Goal: Information Seeking & Learning: Learn about a topic

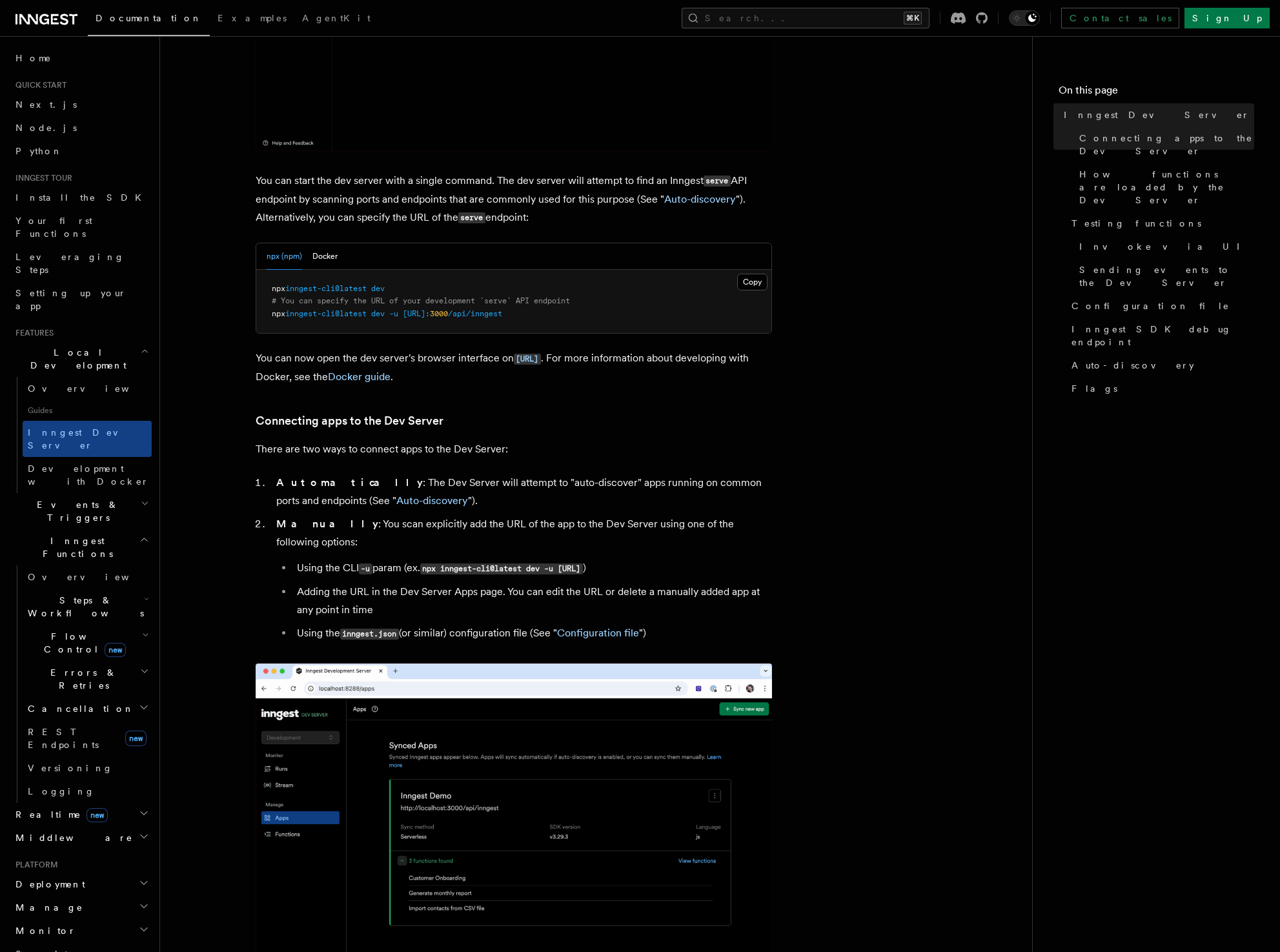
click at [63, 499] on span "Events & Triggers" at bounding box center [75, 511] width 130 height 26
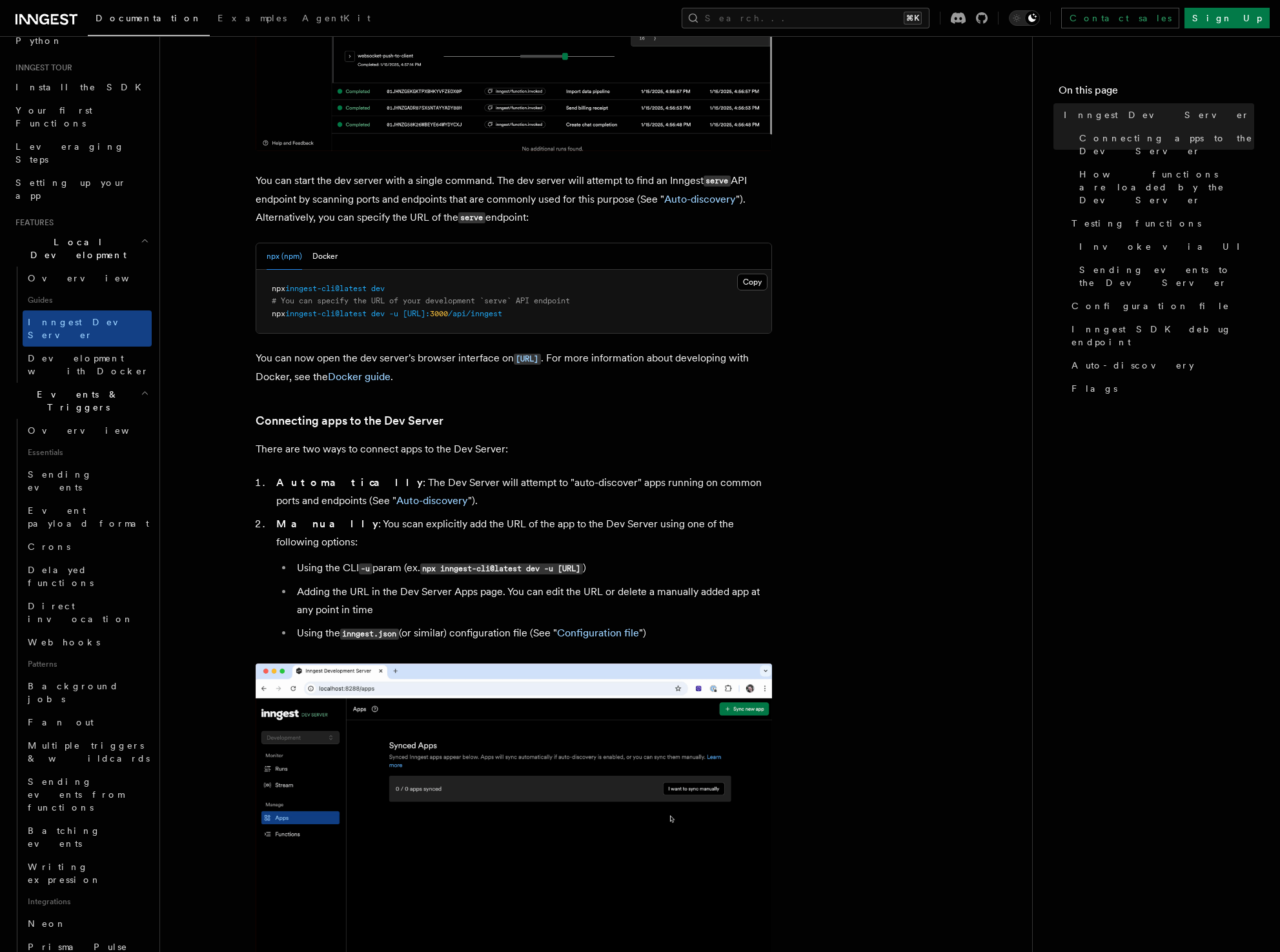
scroll to position [132, 0]
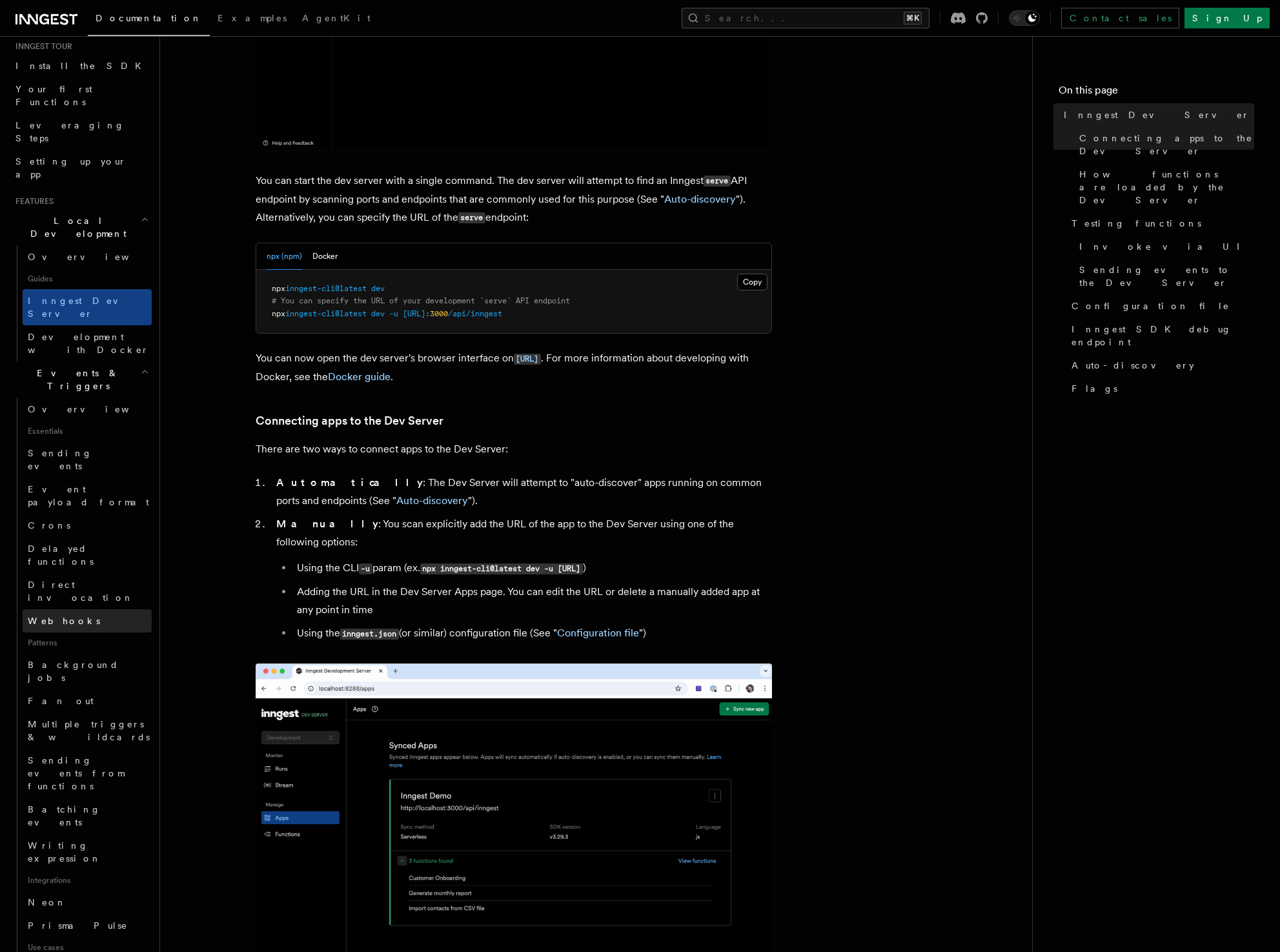
click at [63, 609] on link "Webhooks" at bounding box center [88, 621] width 129 height 23
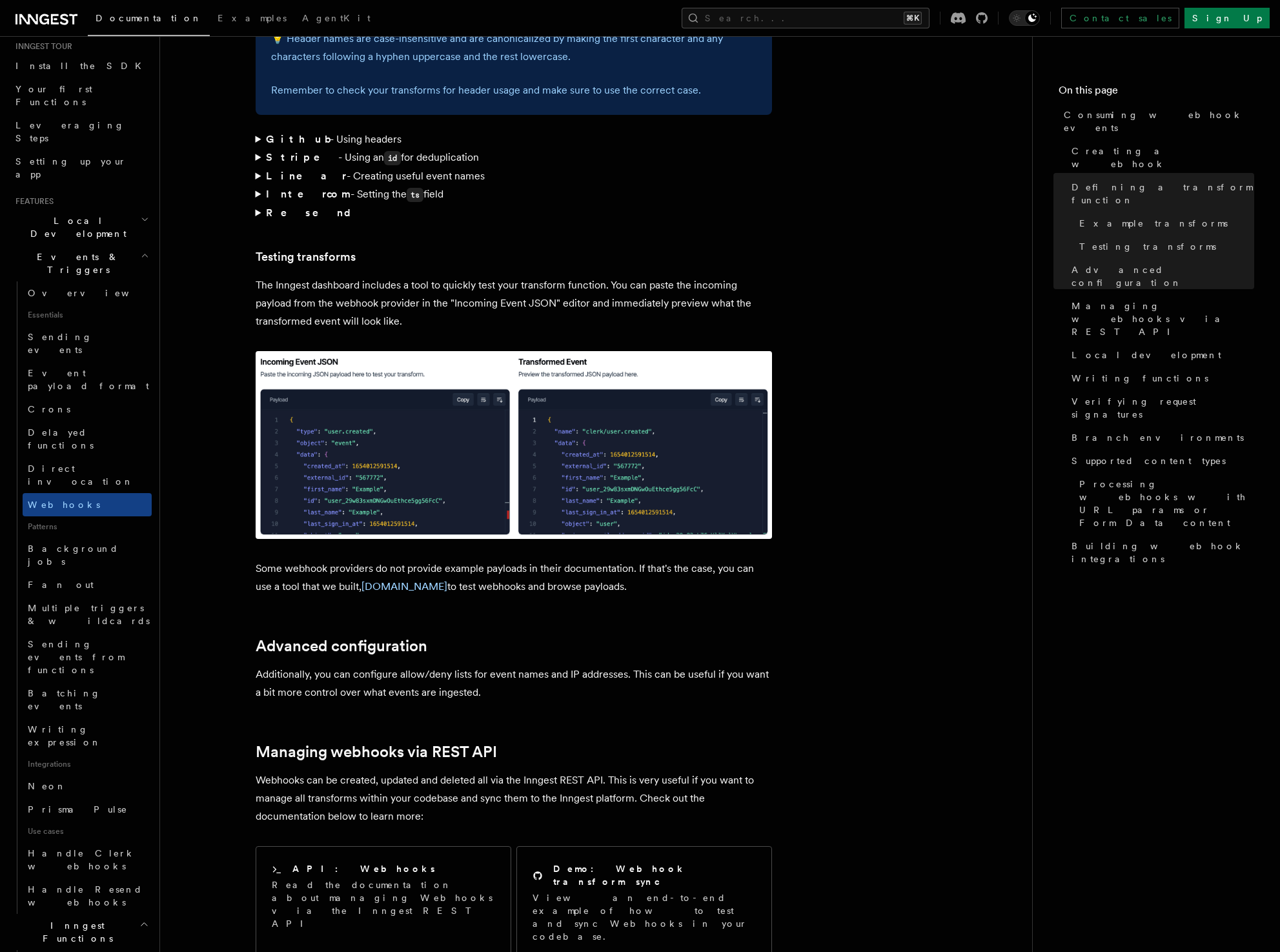
scroll to position [2036, 0]
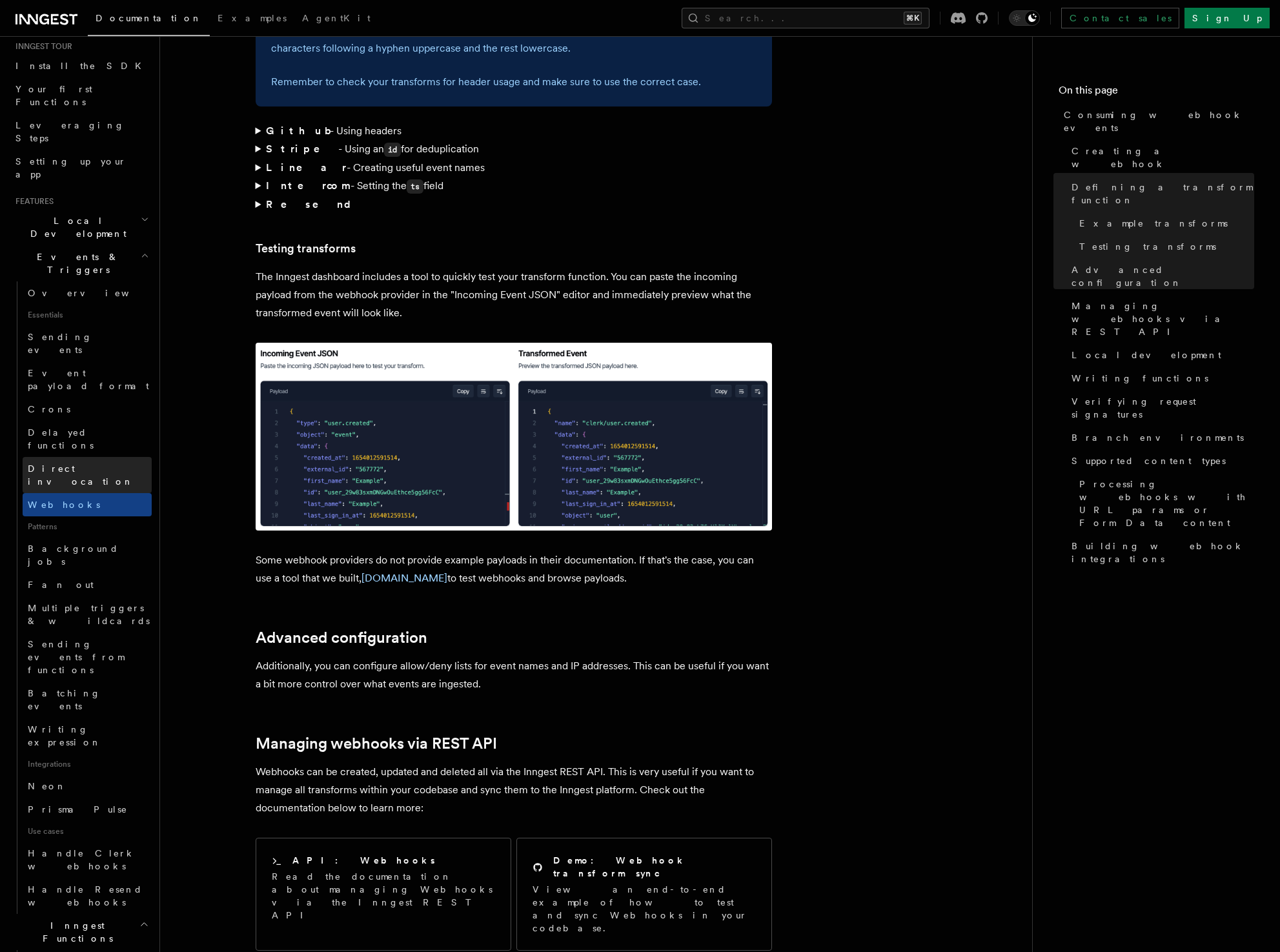
click at [74, 457] on link "Direct invocation" at bounding box center [88, 475] width 129 height 36
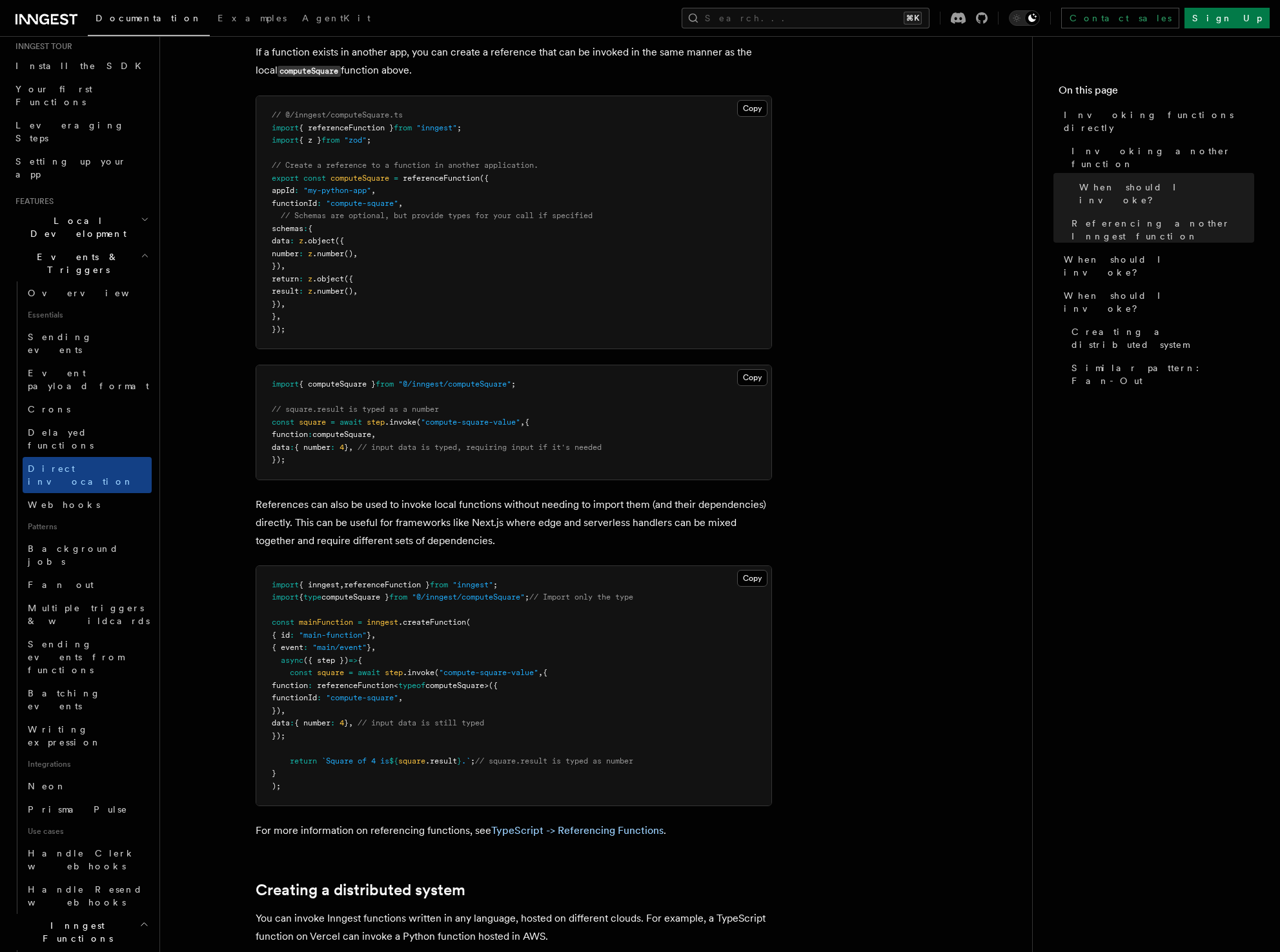
scroll to position [948, 0]
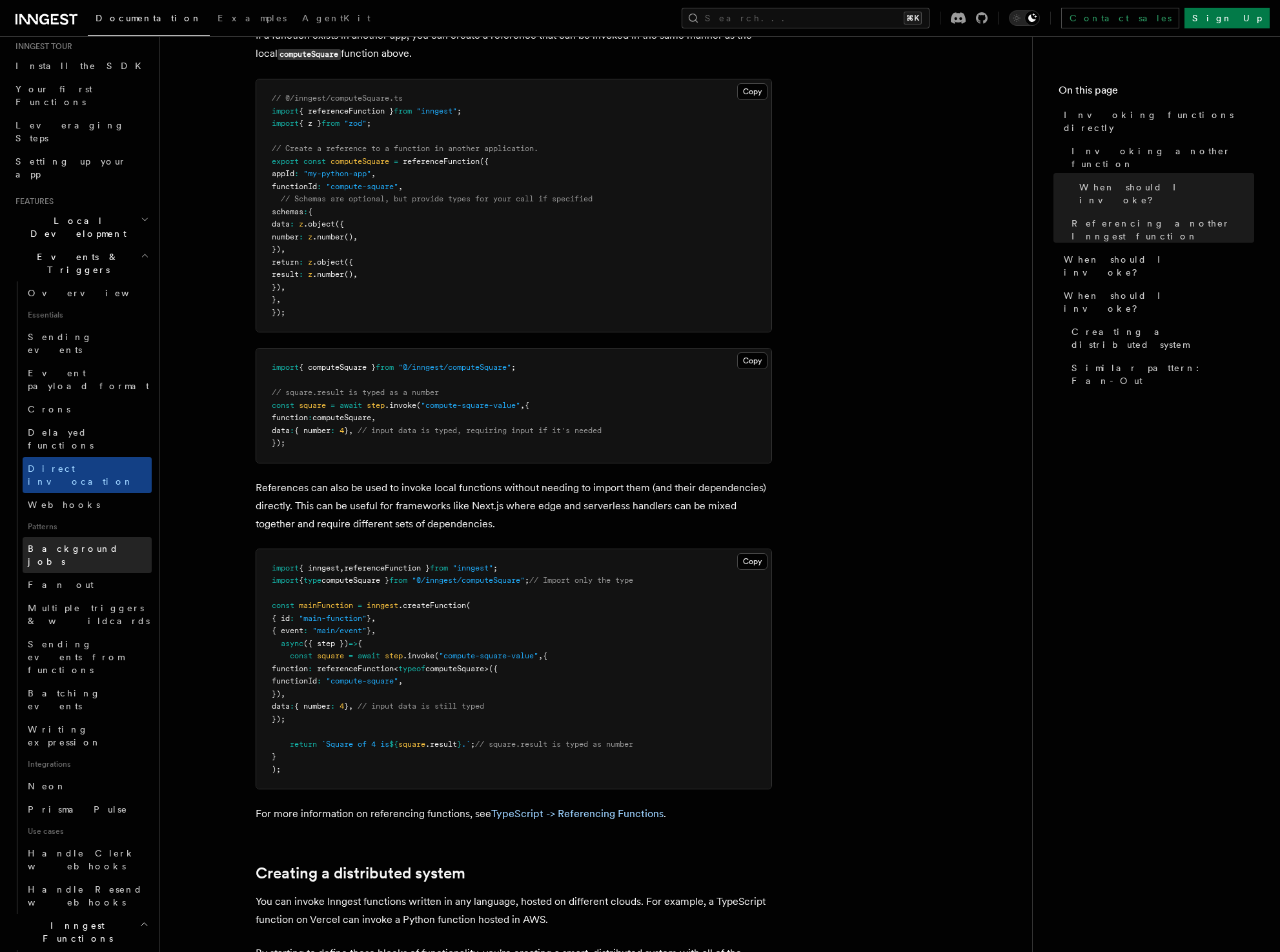
click at [69, 537] on link "Background jobs" at bounding box center [88, 554] width 129 height 36
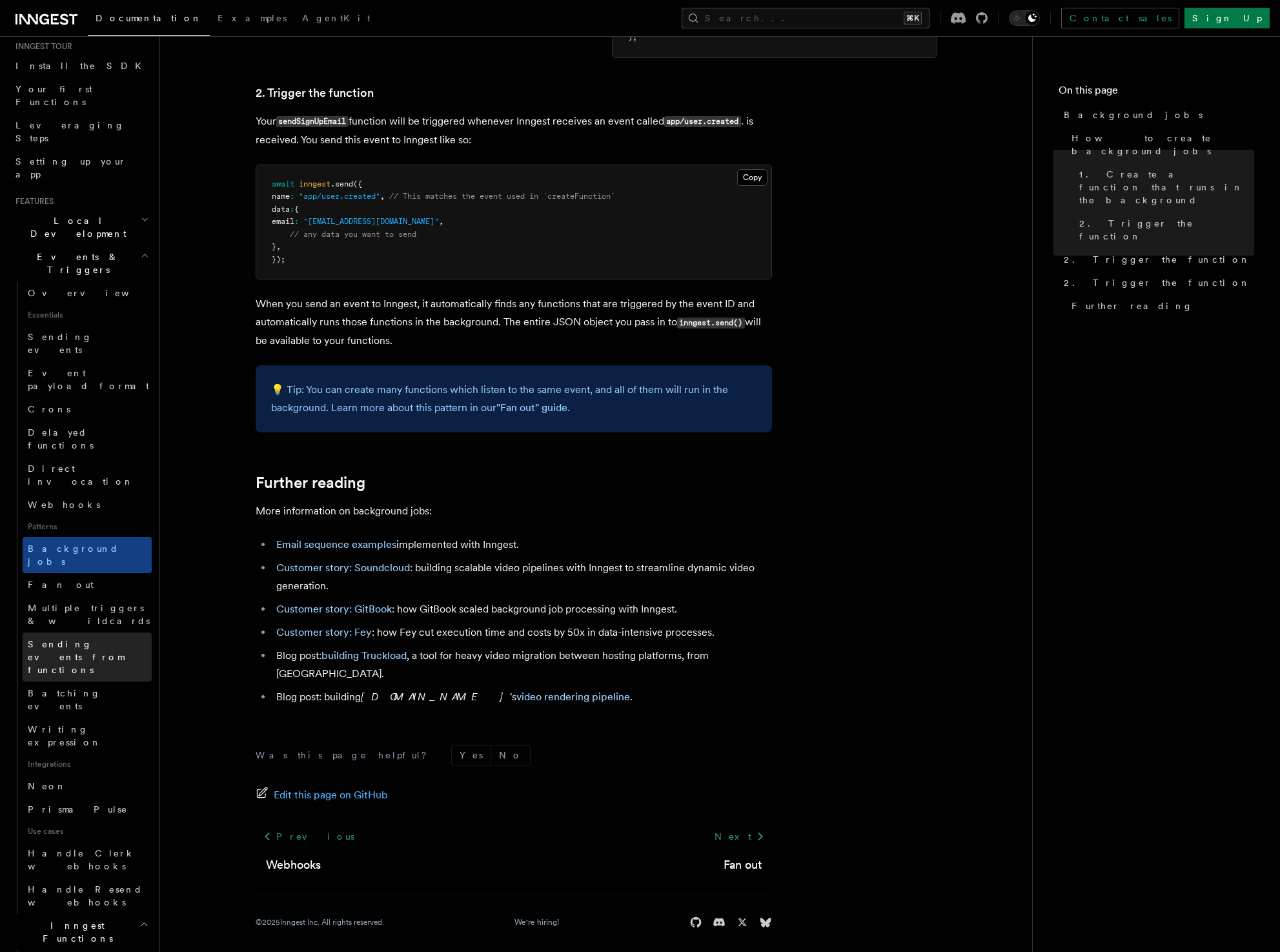
scroll to position [157, 0]
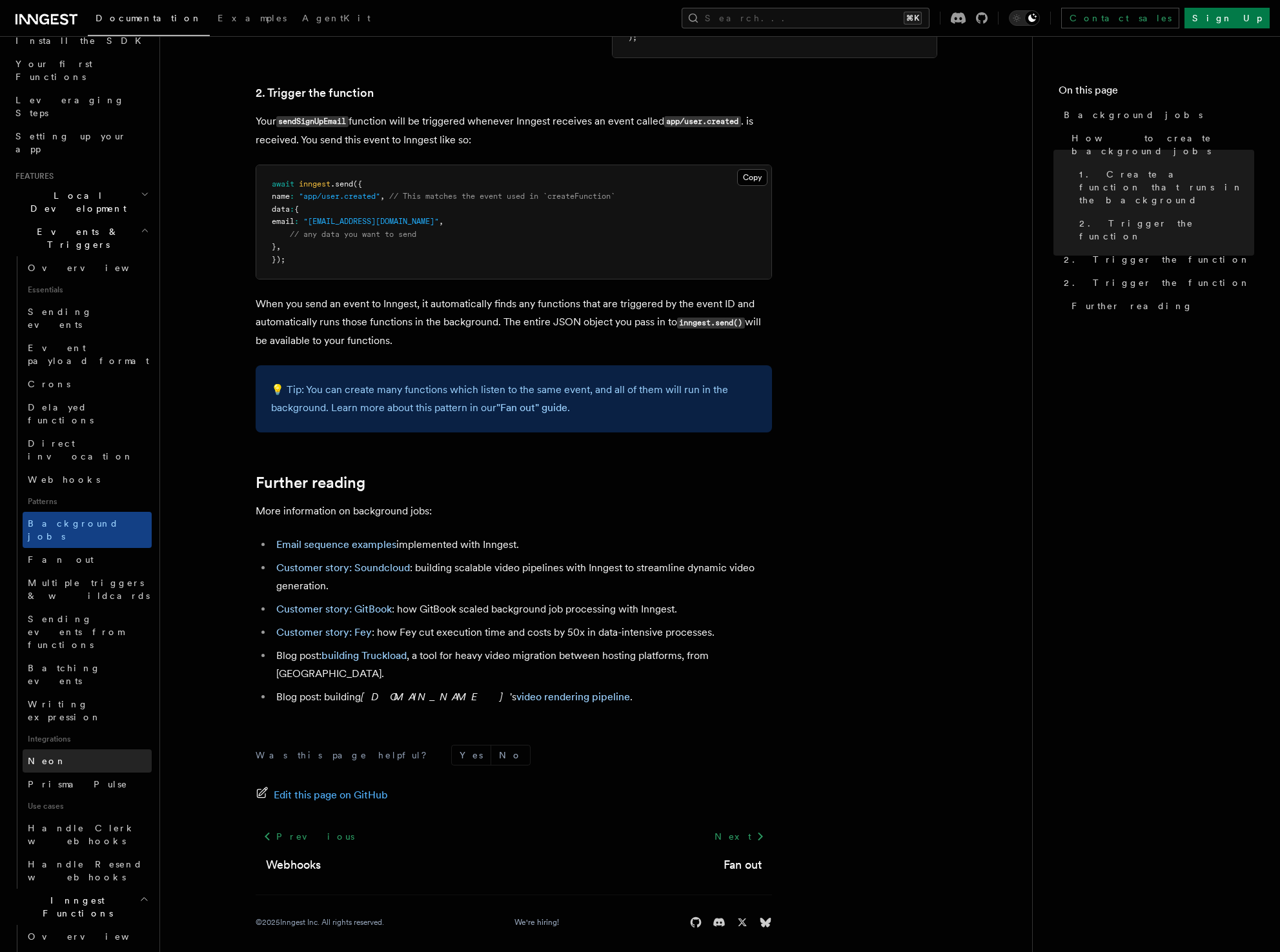
click at [68, 749] on link "Neon" at bounding box center [88, 761] width 129 height 23
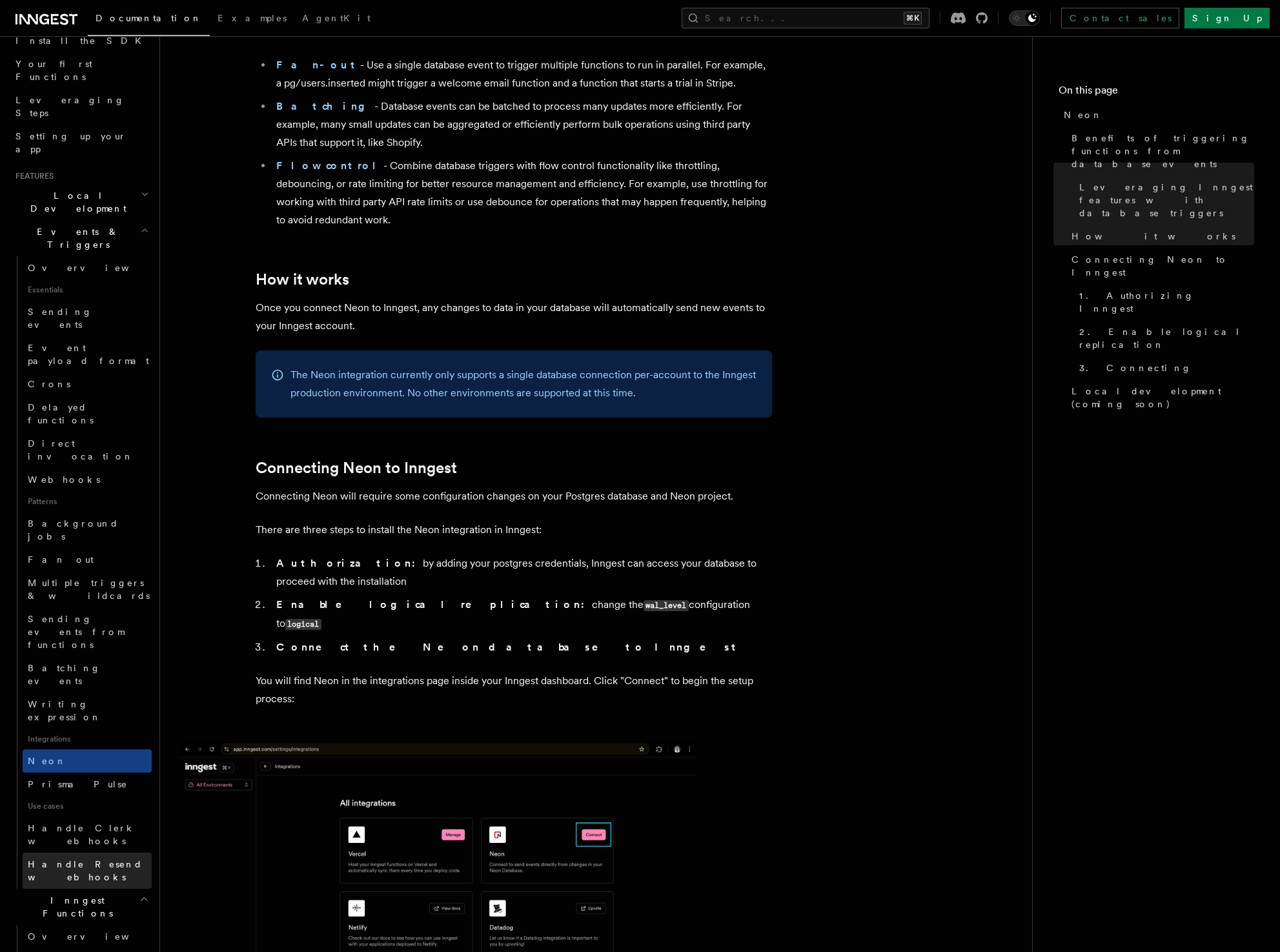
scroll to position [274, 0]
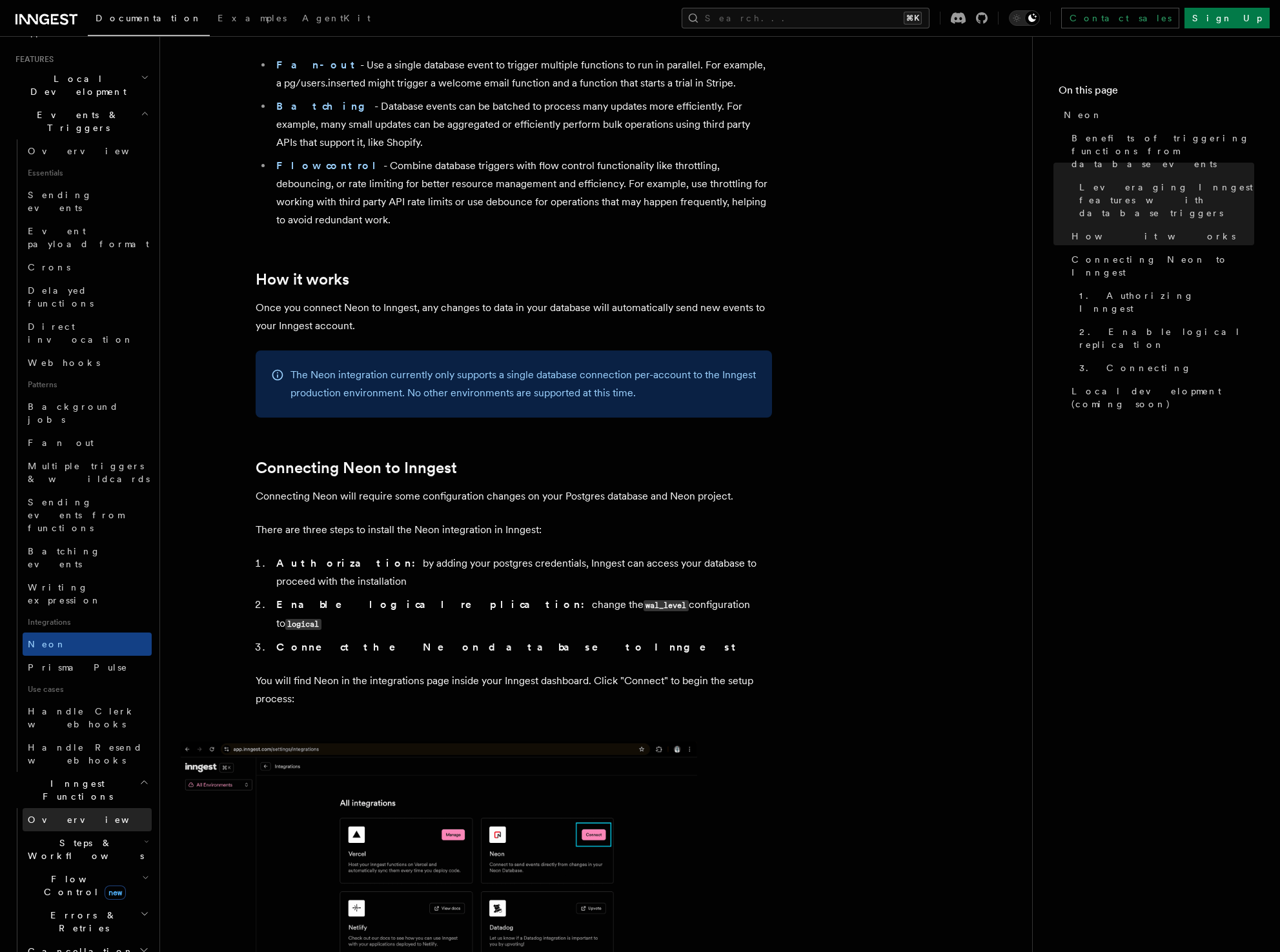
click at [66, 808] on link "Overview" at bounding box center [88, 819] width 129 height 23
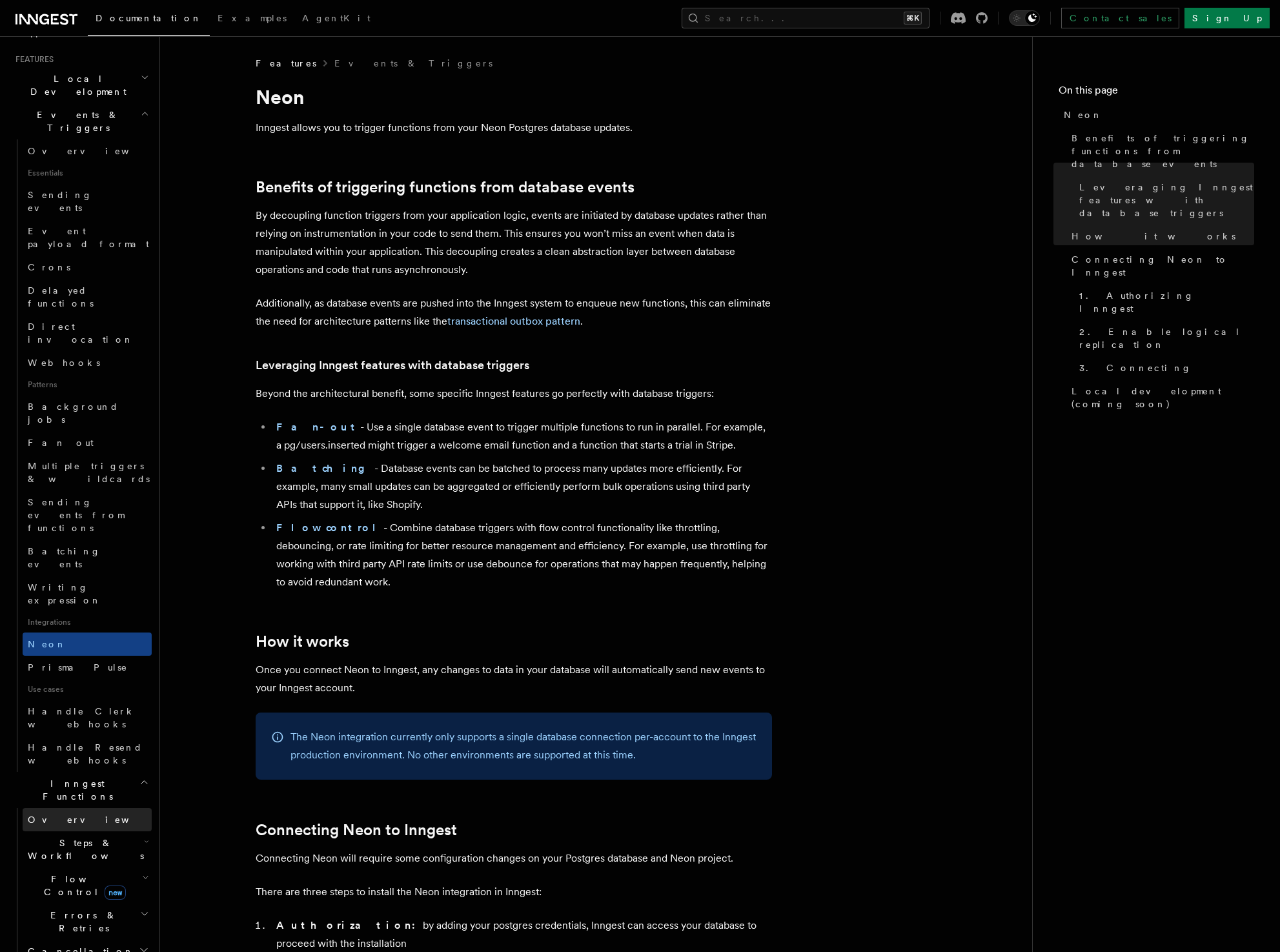
scroll to position [106, 0]
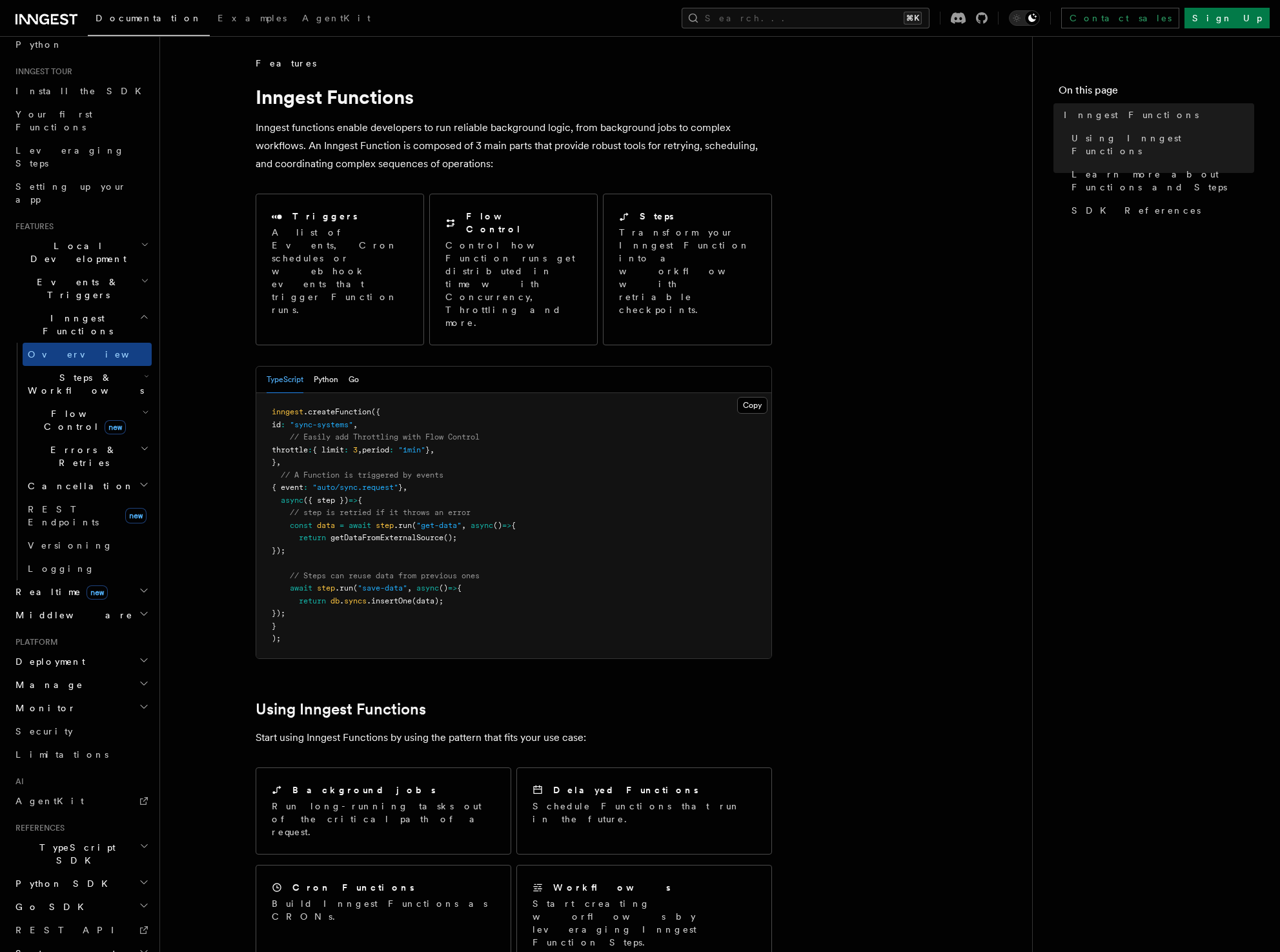
click at [79, 371] on span "Steps & Workflows" at bounding box center [83, 383] width 121 height 26
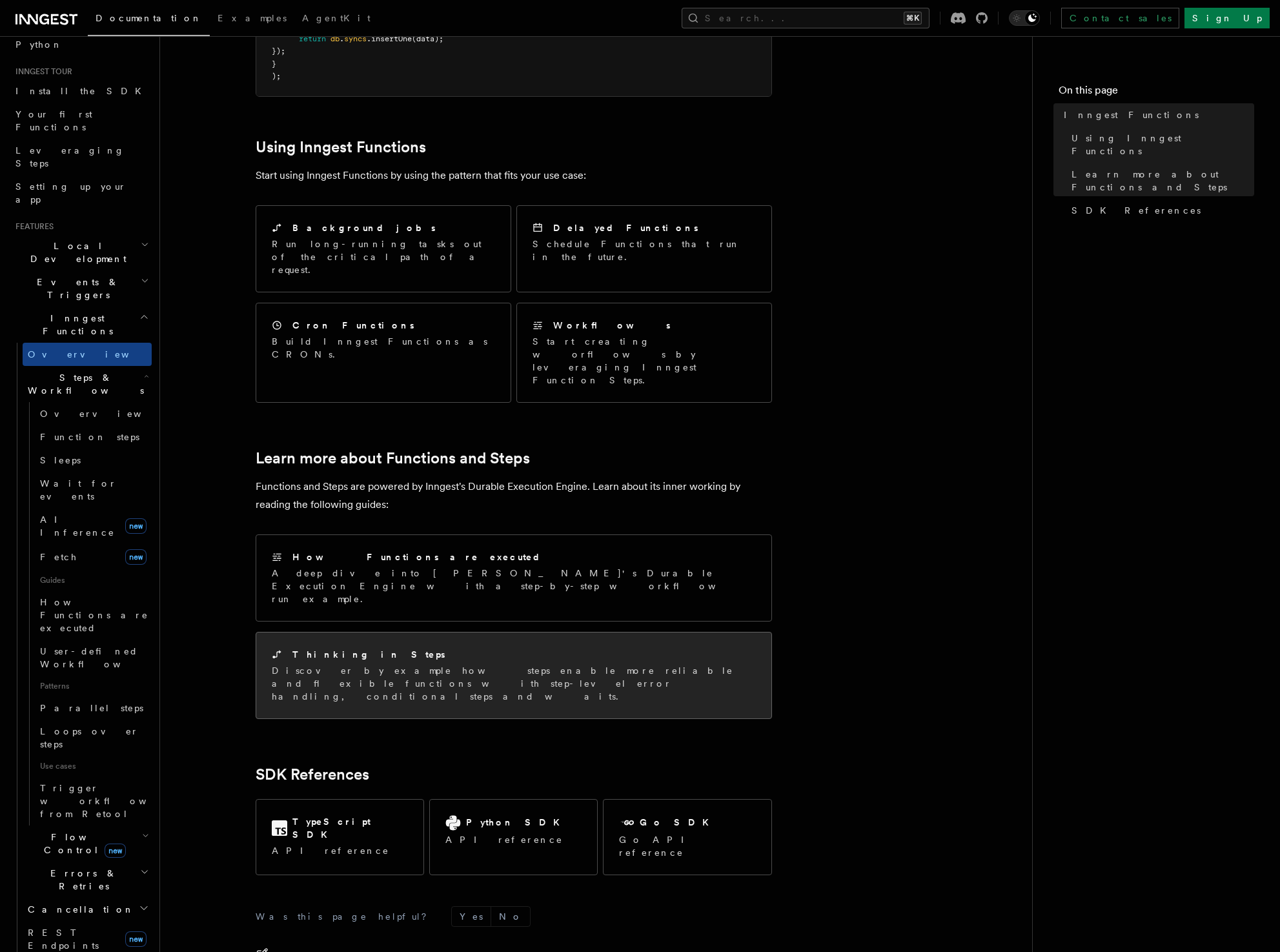
scroll to position [589, 0]
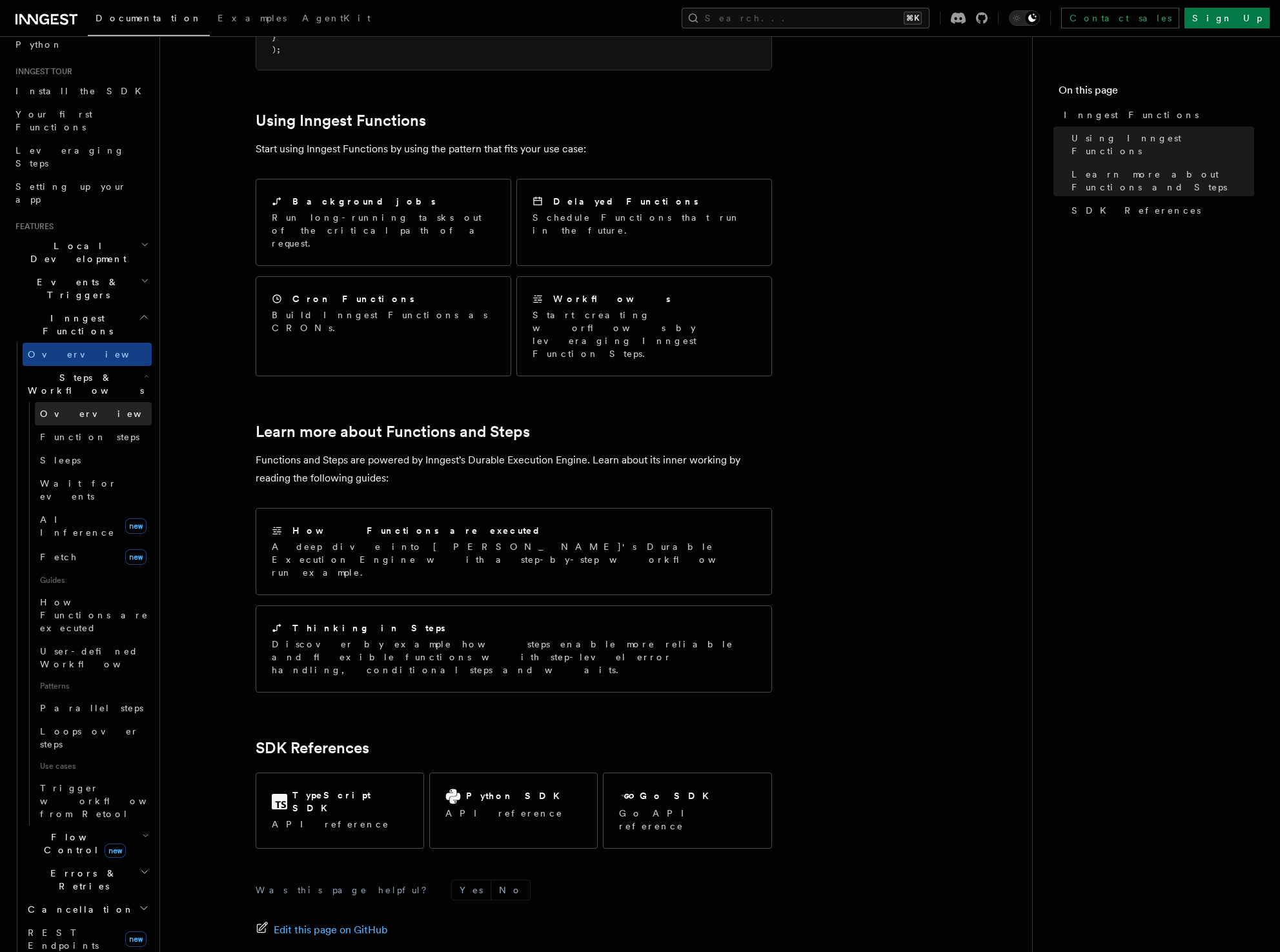
click at [51, 408] on span "Overview" at bounding box center [106, 414] width 133 height 11
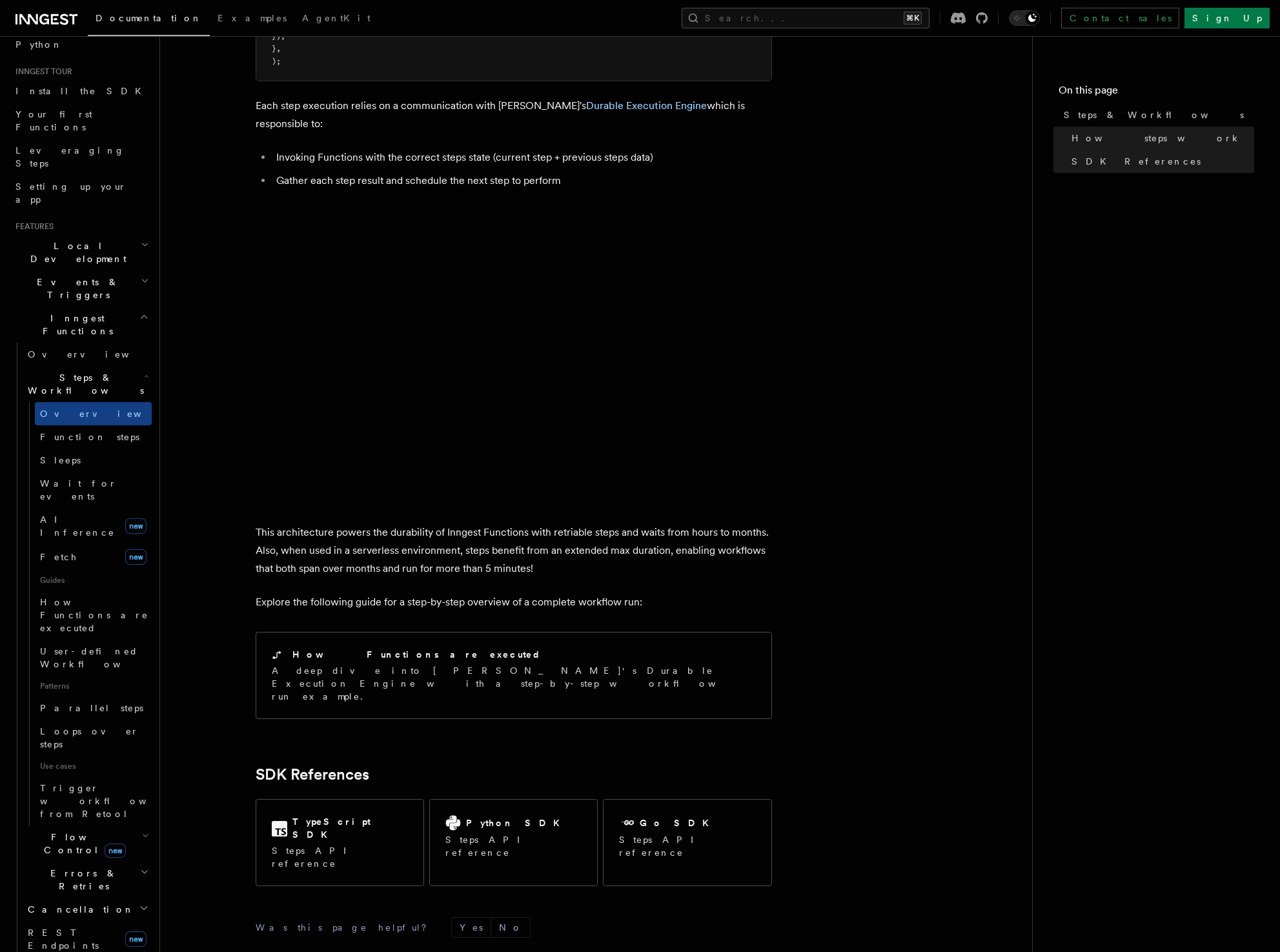
scroll to position [941, 0]
